Goal: Navigation & Orientation: Find specific page/section

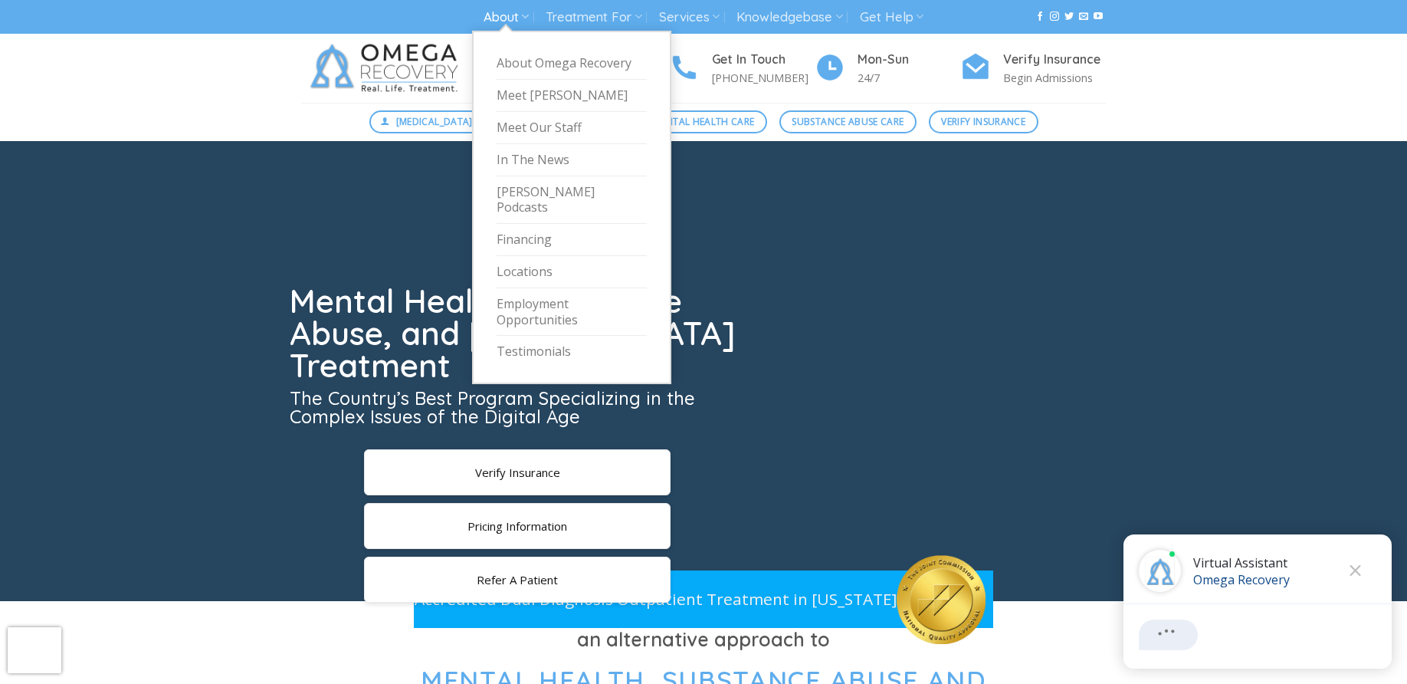
click at [506, 18] on link "About" at bounding box center [506, 17] width 45 height 28
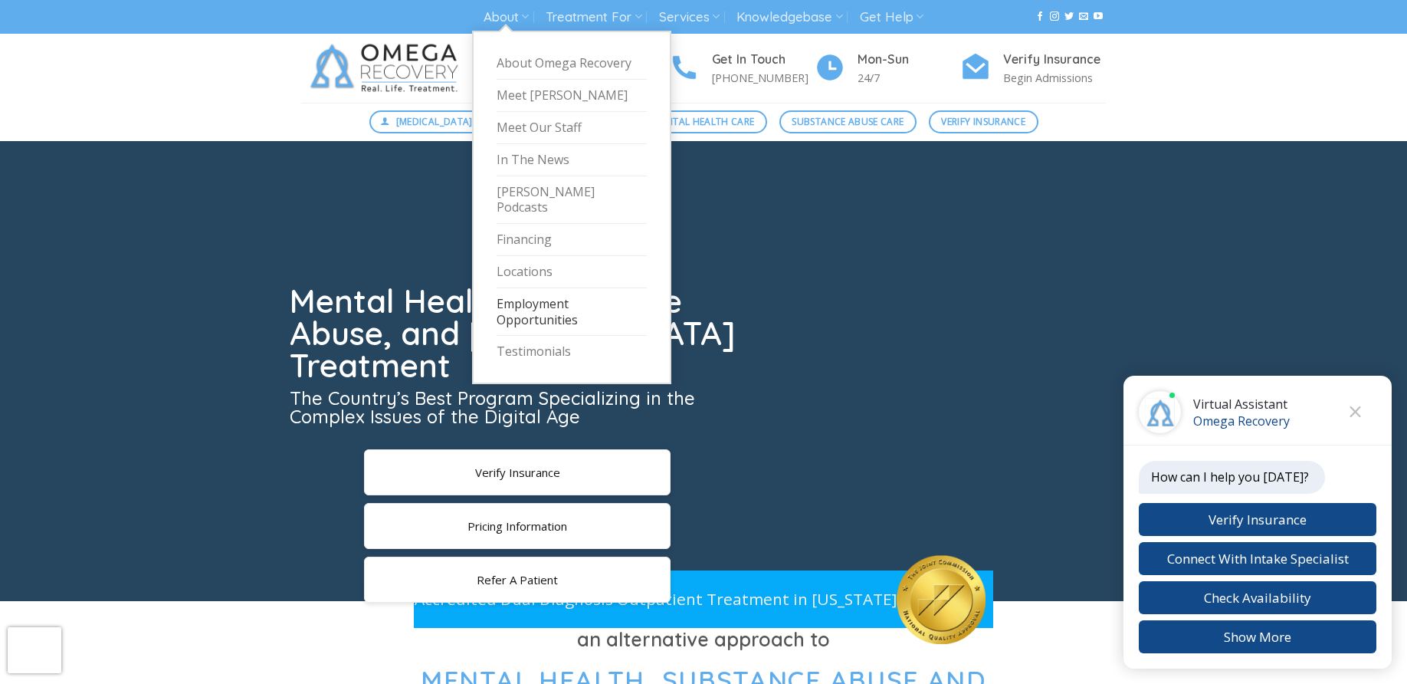
click at [549, 304] on link "Employment Opportunities" at bounding box center [572, 312] width 150 height 48
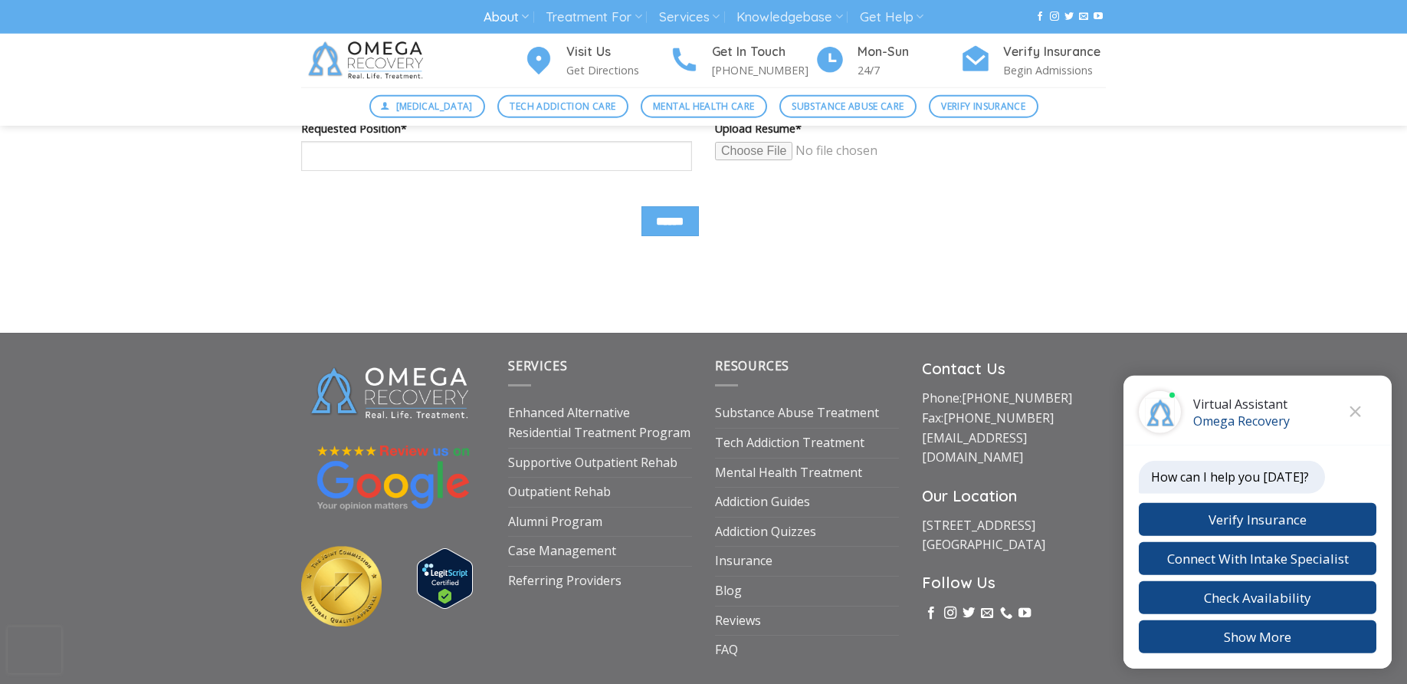
scroll to position [1150, 0]
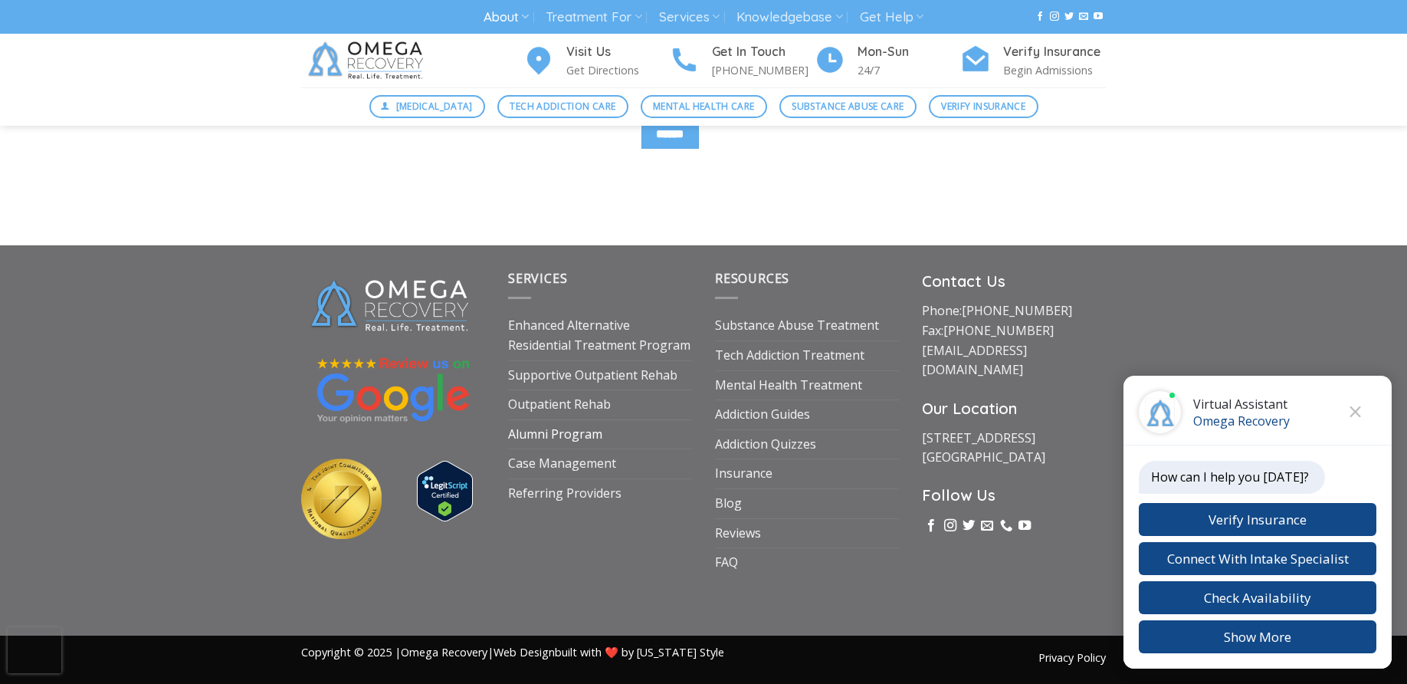
click at [572, 435] on link "Alumni Program" at bounding box center [555, 434] width 94 height 29
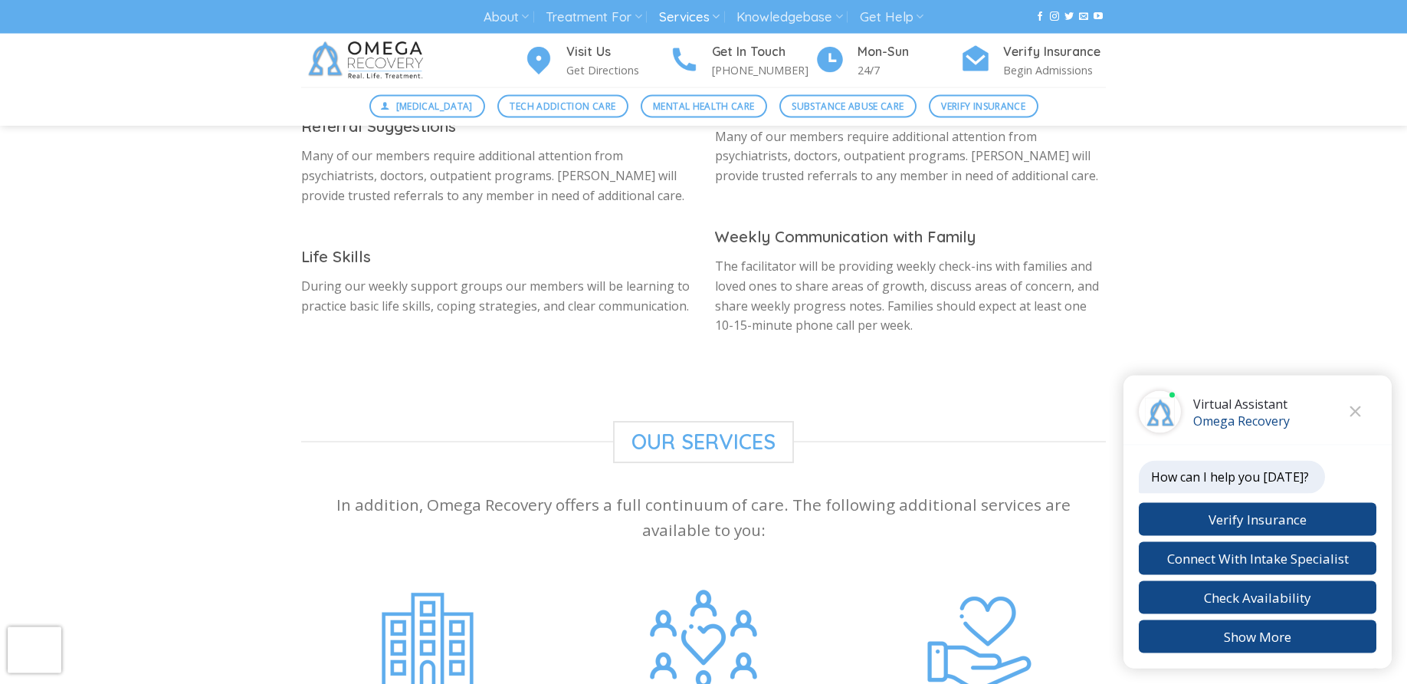
scroll to position [1173, 0]
